Goal: Information Seeking & Learning: Learn about a topic

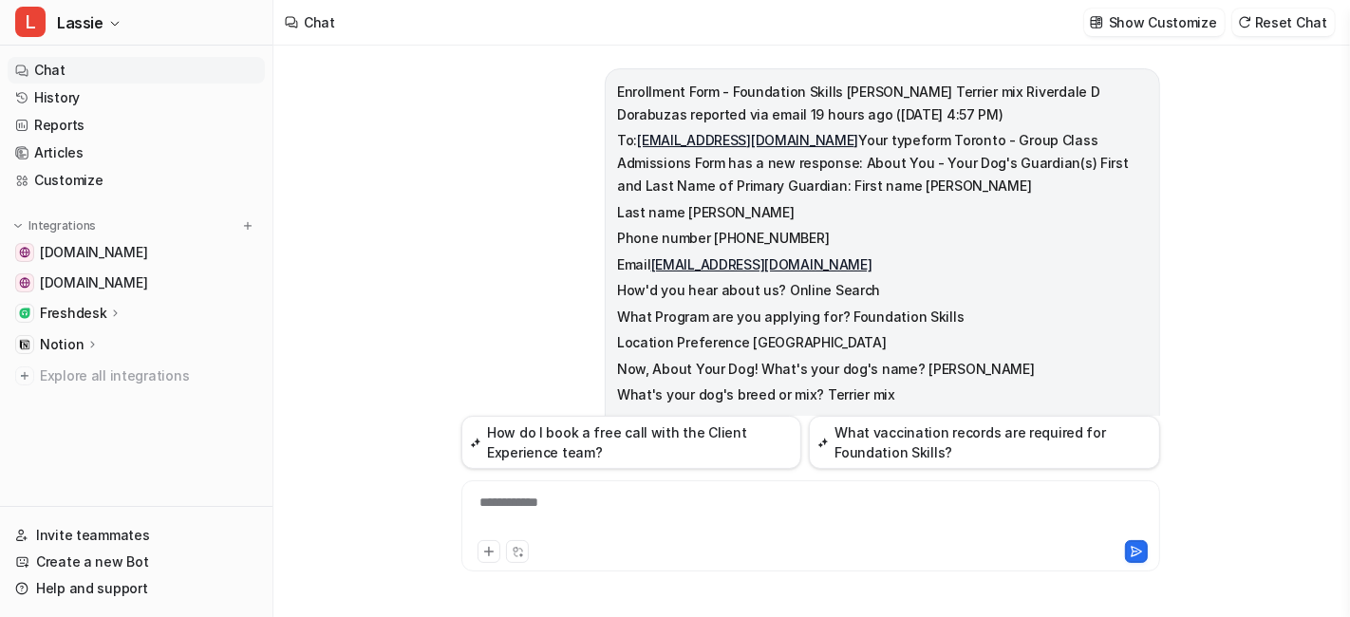
scroll to position [1849, 0]
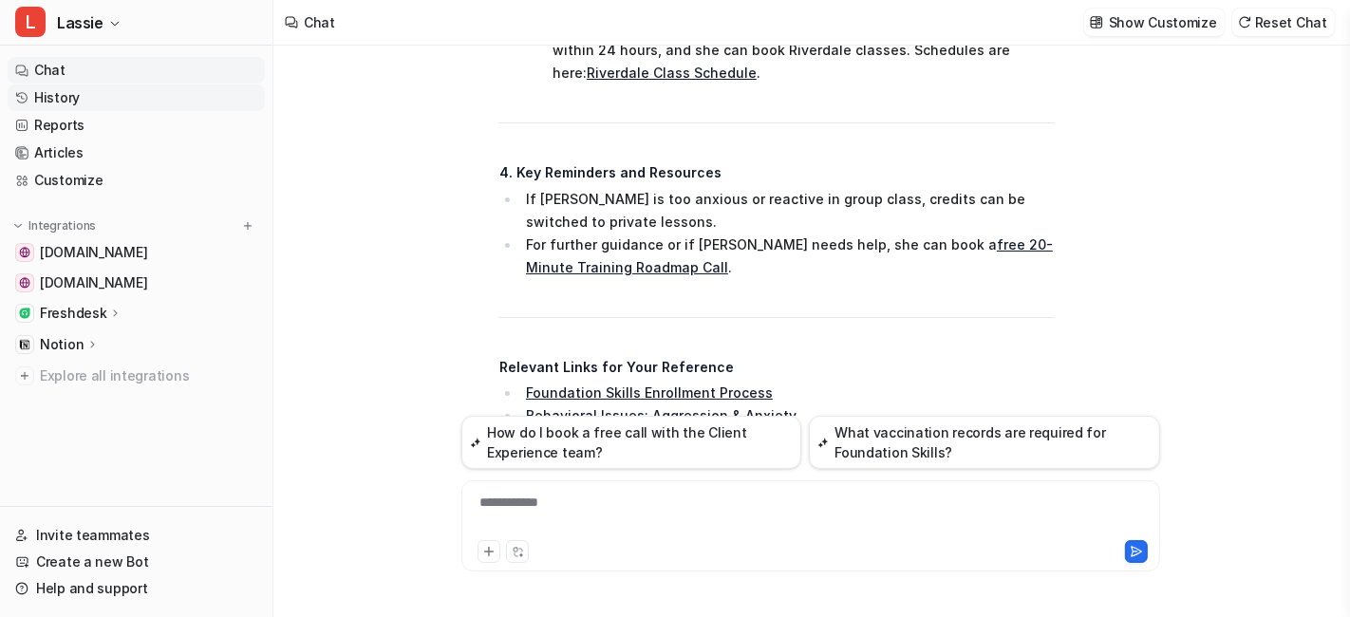
click at [80, 97] on link "History" at bounding box center [136, 97] width 257 height 27
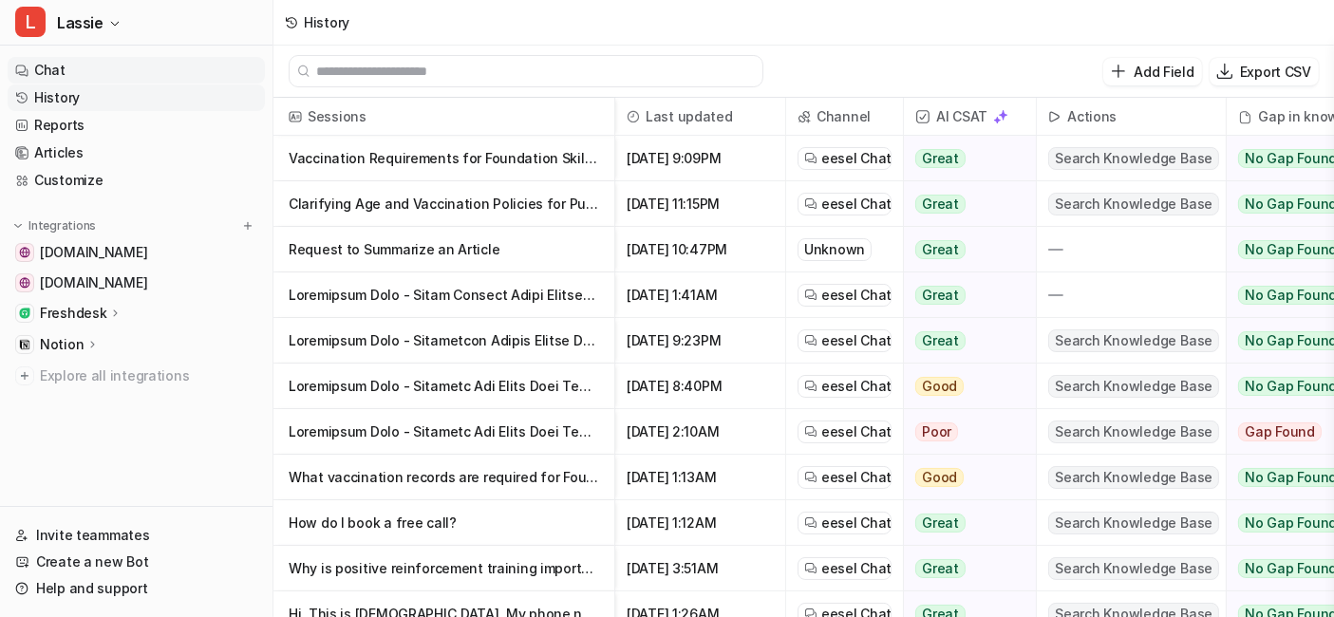
click at [76, 74] on link "Chat" at bounding box center [136, 70] width 257 height 27
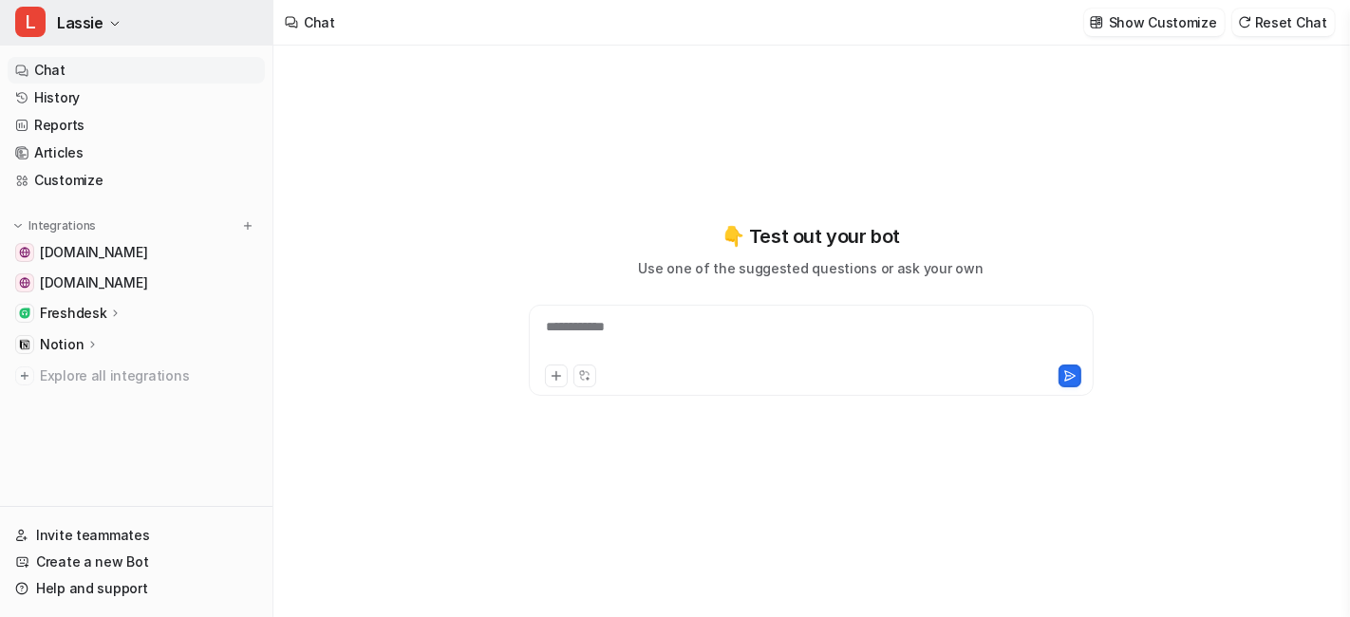
type textarea "**********"
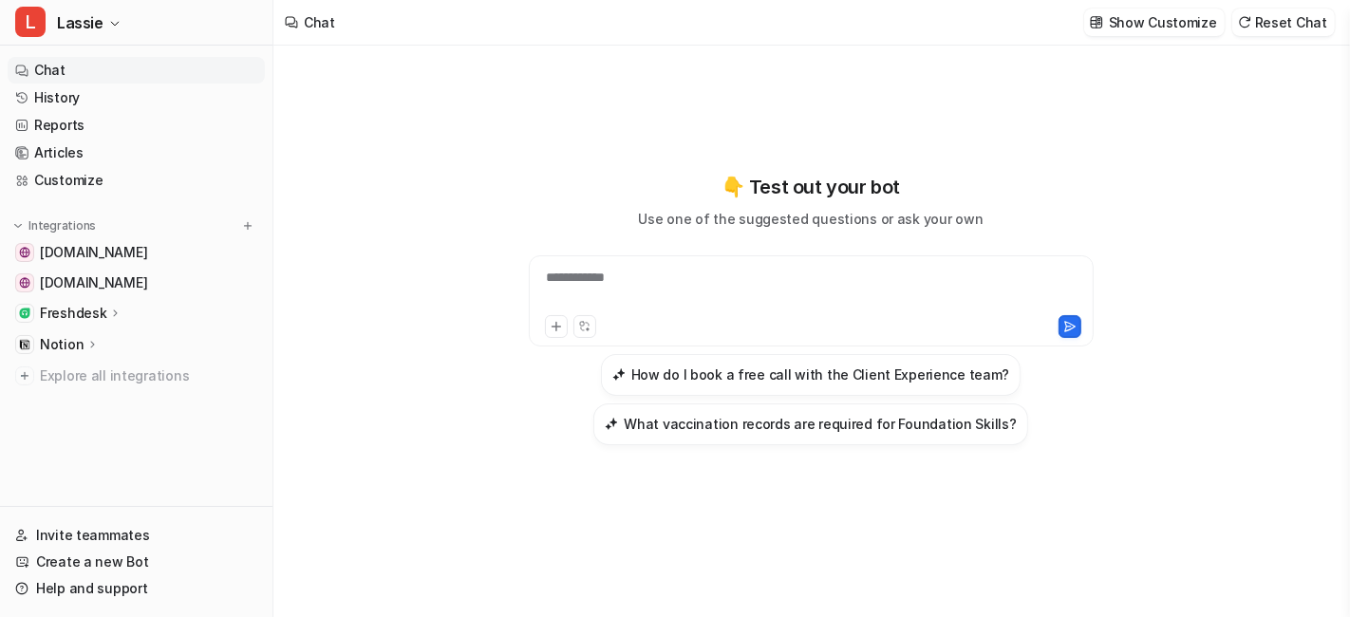
click at [565, 277] on div "**********" at bounding box center [812, 290] width 556 height 44
click at [591, 270] on div at bounding box center [812, 290] width 556 height 44
paste div
drag, startPoint x: 707, startPoint y: 278, endPoint x: 541, endPoint y: 282, distance: 166.2
click at [541, 282] on div "**********" at bounding box center [812, 290] width 556 height 44
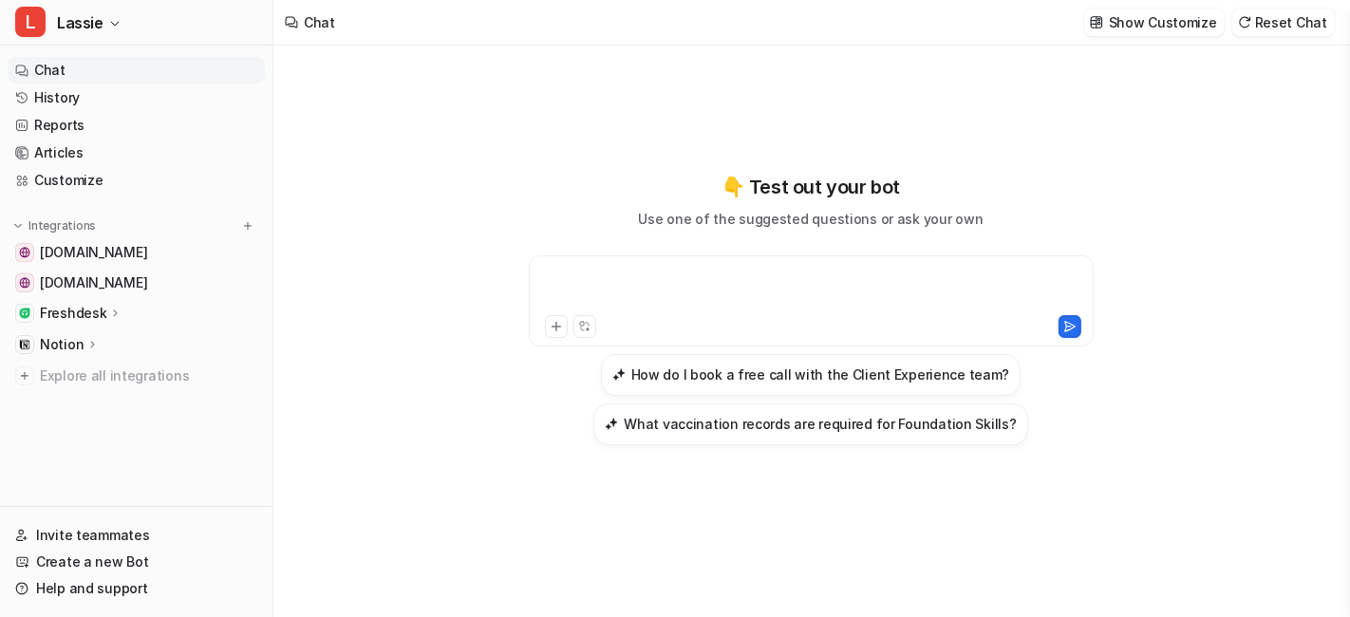
click at [560, 272] on div at bounding box center [812, 290] width 556 height 44
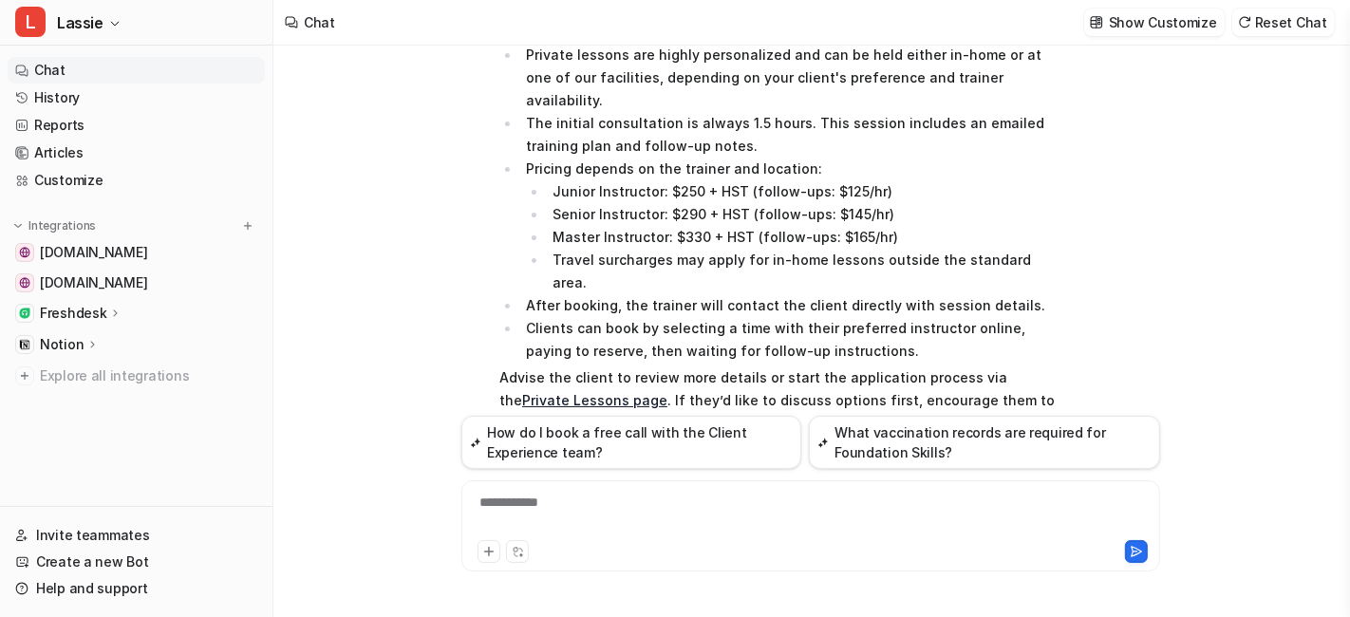
scroll to position [260, 0]
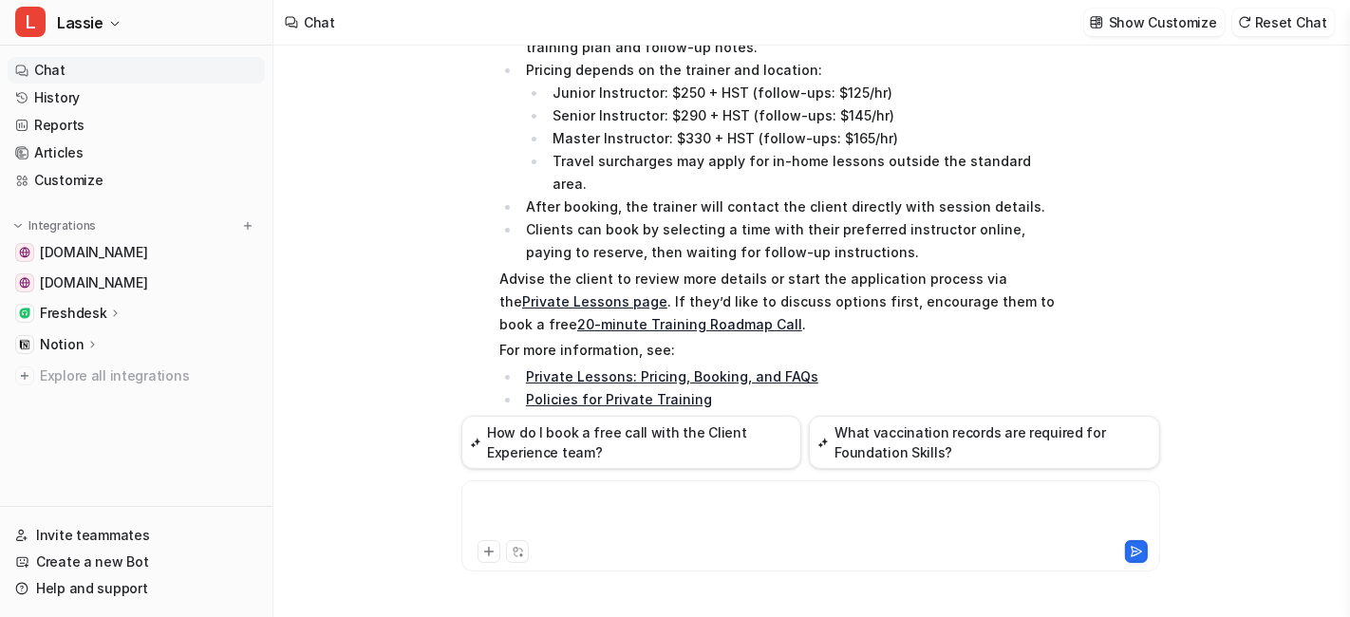
click at [577, 510] on div at bounding box center [811, 515] width 690 height 44
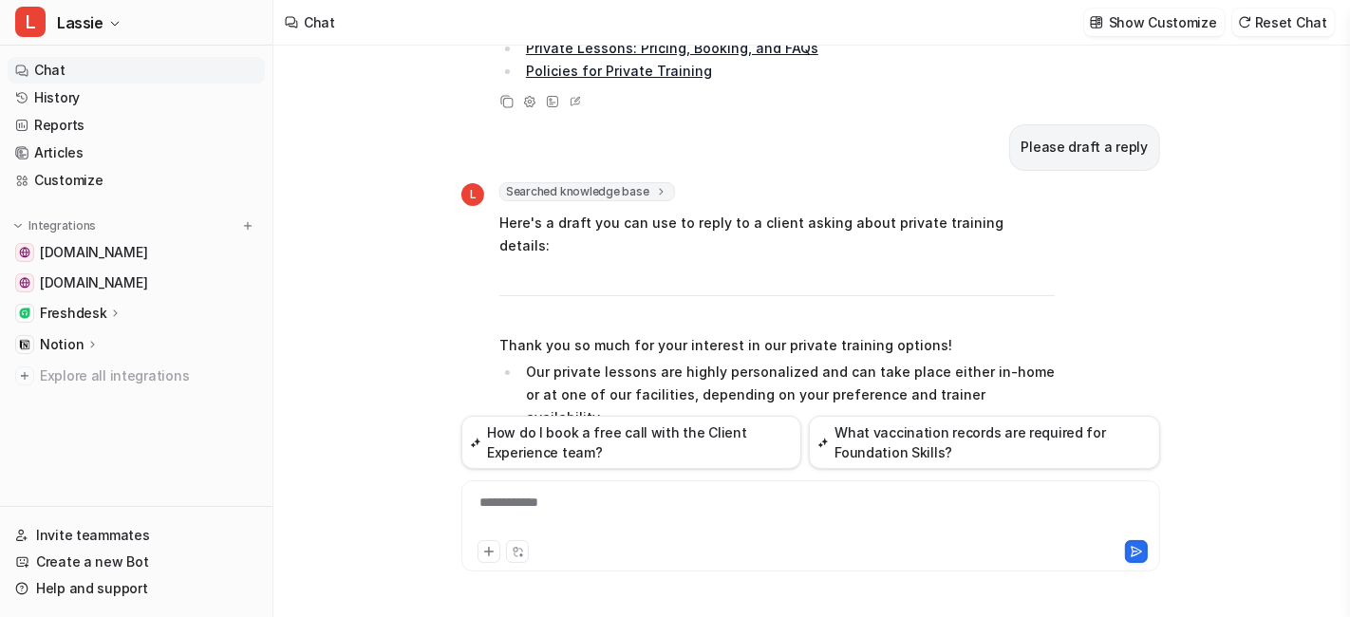
scroll to position [632, 0]
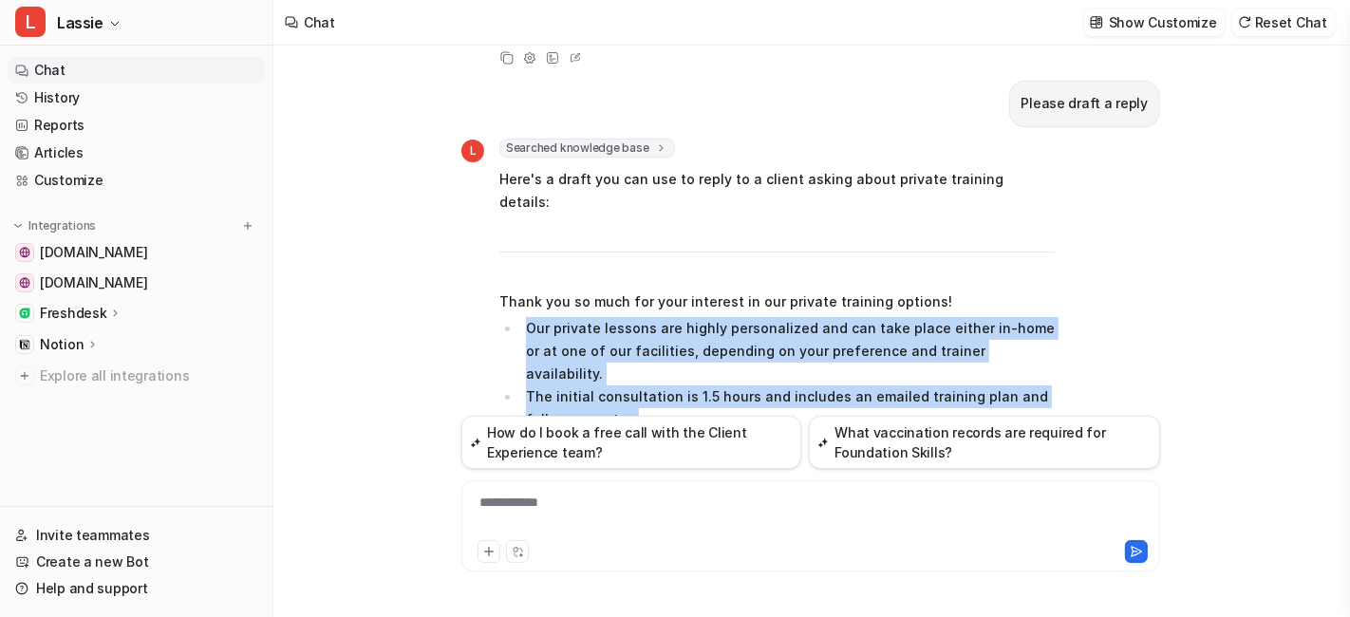
drag, startPoint x: 528, startPoint y: 255, endPoint x: 659, endPoint y: 321, distance: 146.5
click at [659, 321] on ul "Our private lessons are highly personalized and can take place either in-home o…" at bounding box center [776, 431] width 555 height 228
copy ul "Our private lessons are highly personalized and can take place either in-home o…"
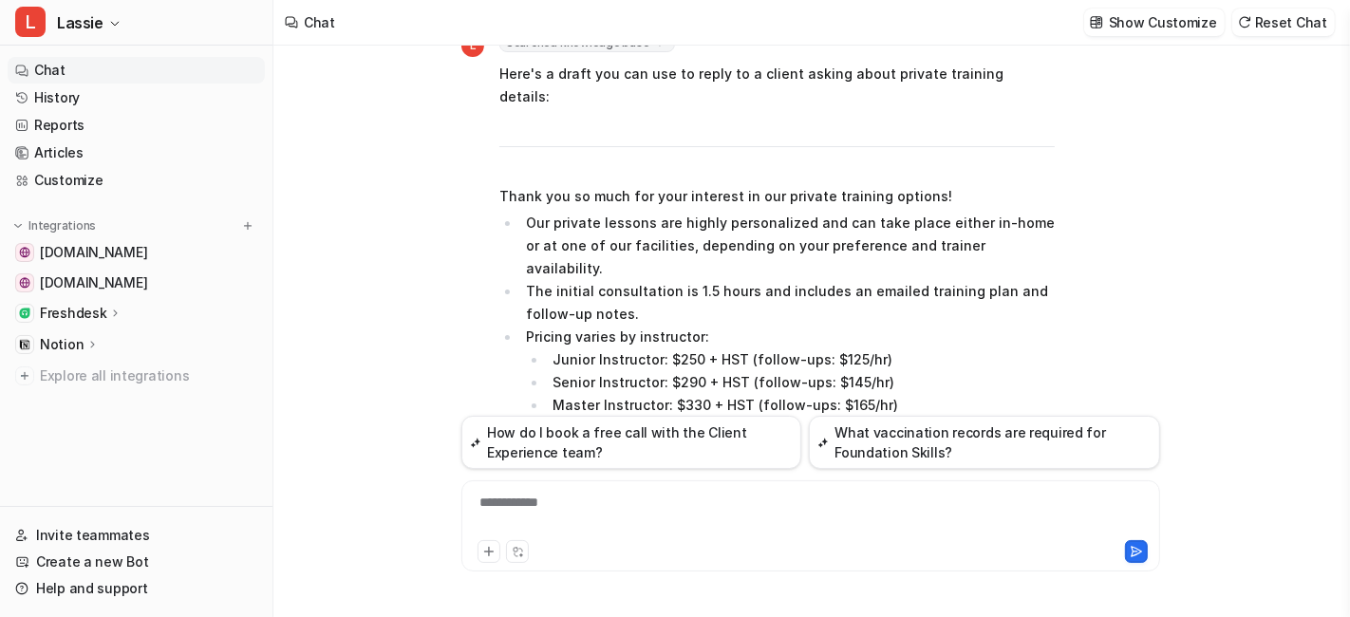
scroll to position [843, 0]
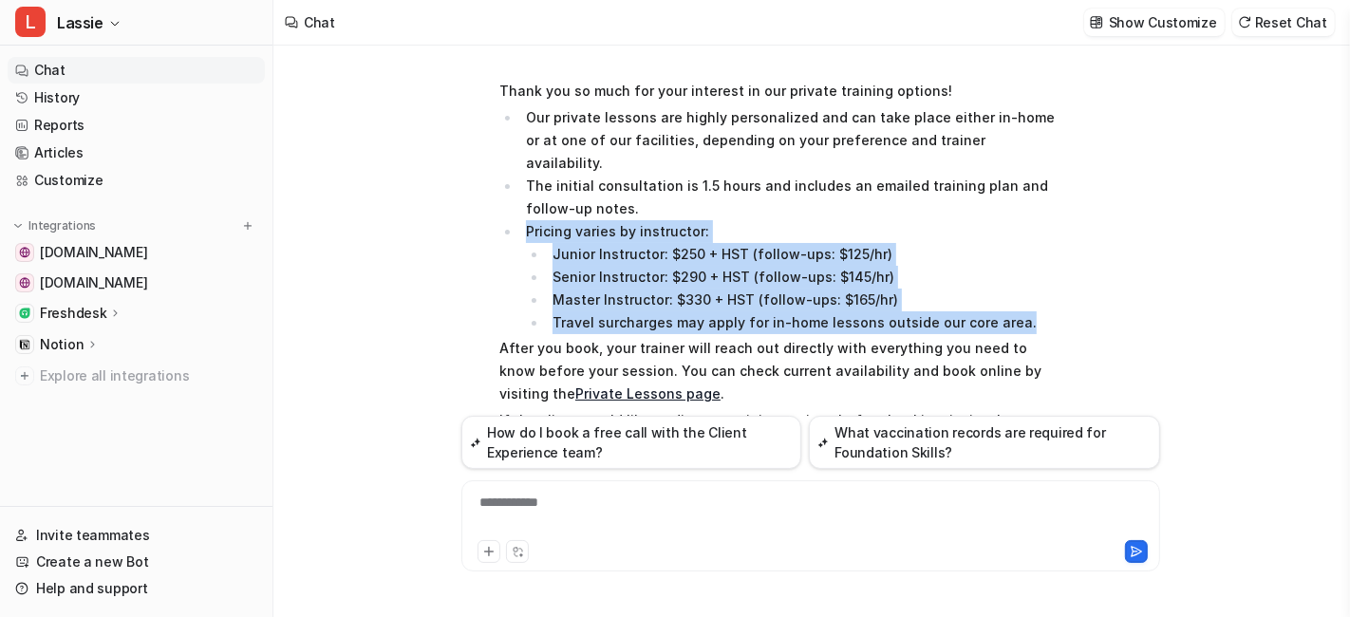
drag, startPoint x: 532, startPoint y: 139, endPoint x: 1012, endPoint y: 217, distance: 486.8
click at [1012, 220] on li "Pricing varies by instructor: Junior Instructor: $250 + HST (follow-ups: $125/h…" at bounding box center [787, 277] width 534 height 114
copy li "Pricing varies by instructor: Junior Instructor: $250 + HST (follow-ups: $125/h…"
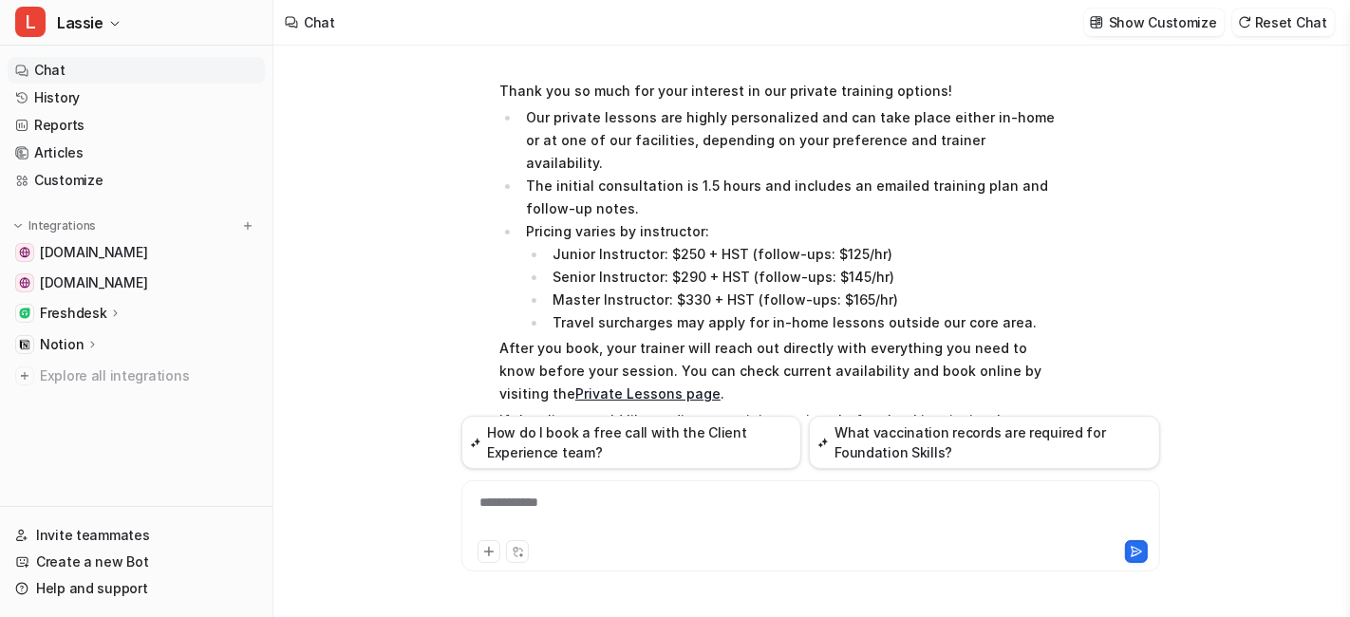
scroll to position [916, 0]
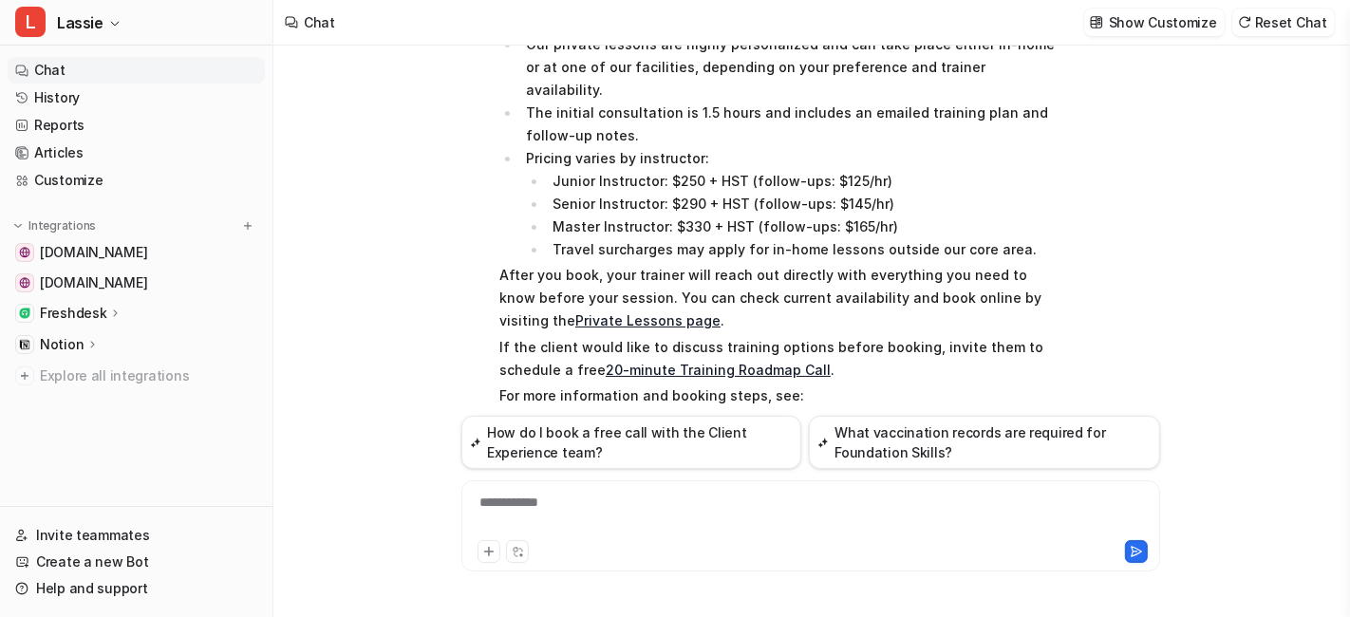
click at [637, 414] on link "Private Lessons Details and Pricing" at bounding box center [644, 422] width 237 height 16
